Goal: Navigation & Orientation: Find specific page/section

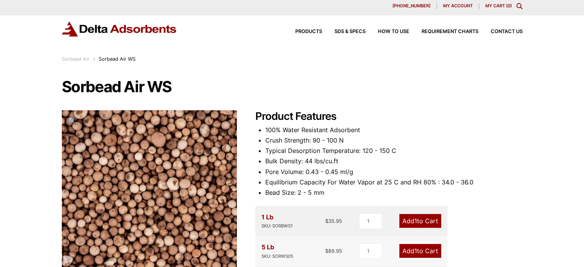
scroll to position [3, 0]
click at [76, 58] on link "Sorbead Air" at bounding box center [76, 59] width 28 height 6
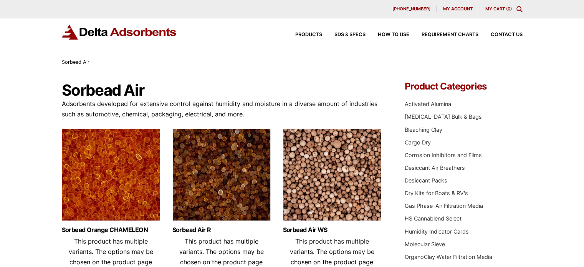
click at [143, 35] on img at bounding box center [119, 32] width 115 height 15
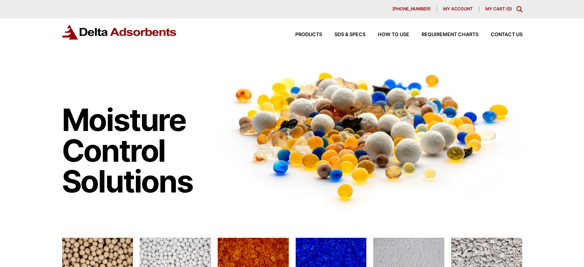
click at [312, 33] on span "Products" at bounding box center [308, 34] width 27 height 5
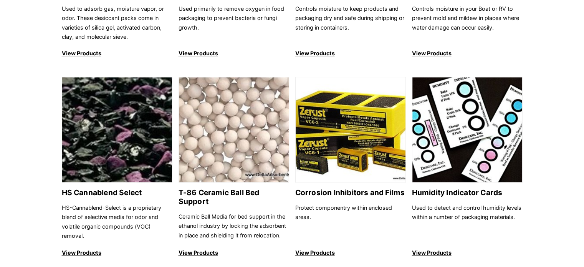
scroll to position [637, 0]
